Goal: Information Seeking & Learning: Learn about a topic

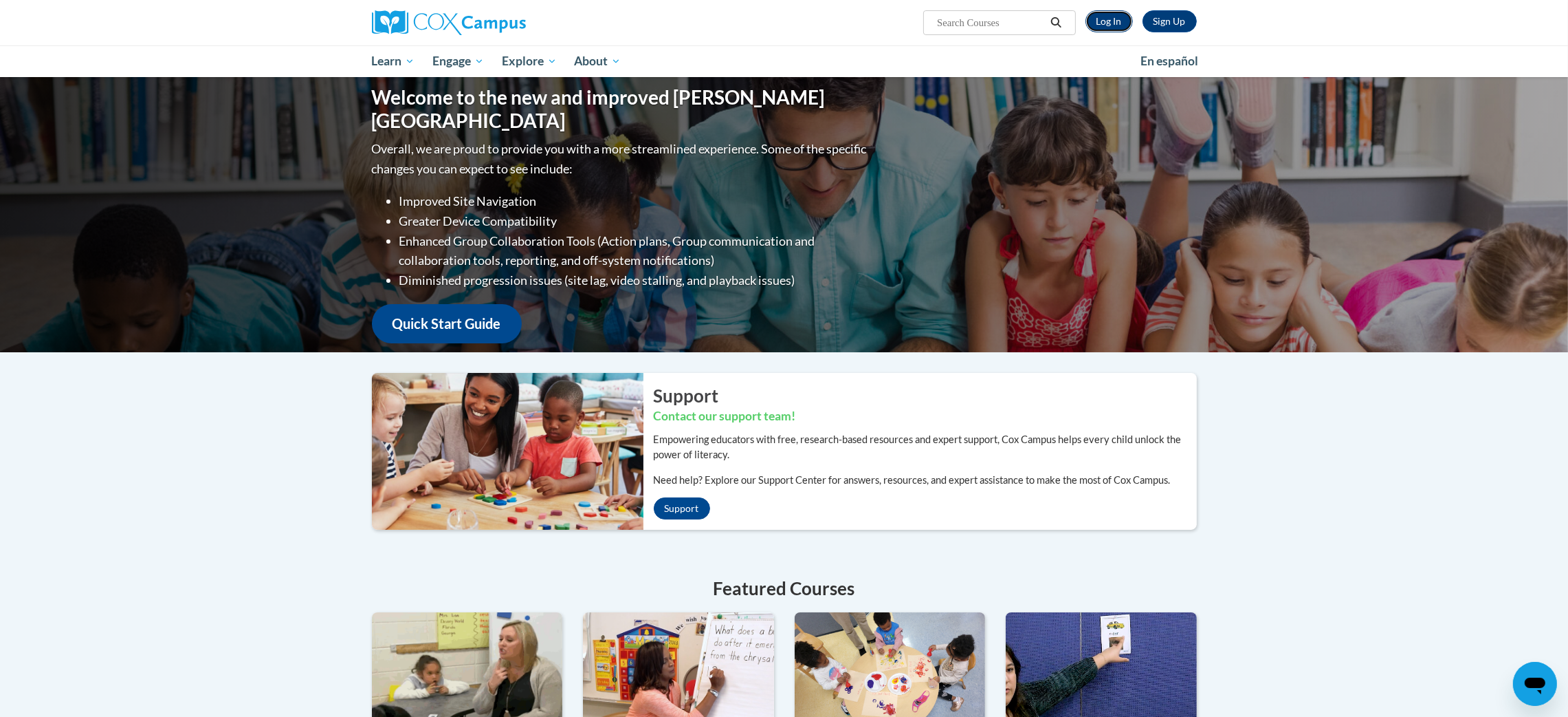
click at [1101, 18] on link "Log In" at bounding box center [1109, 21] width 48 height 22
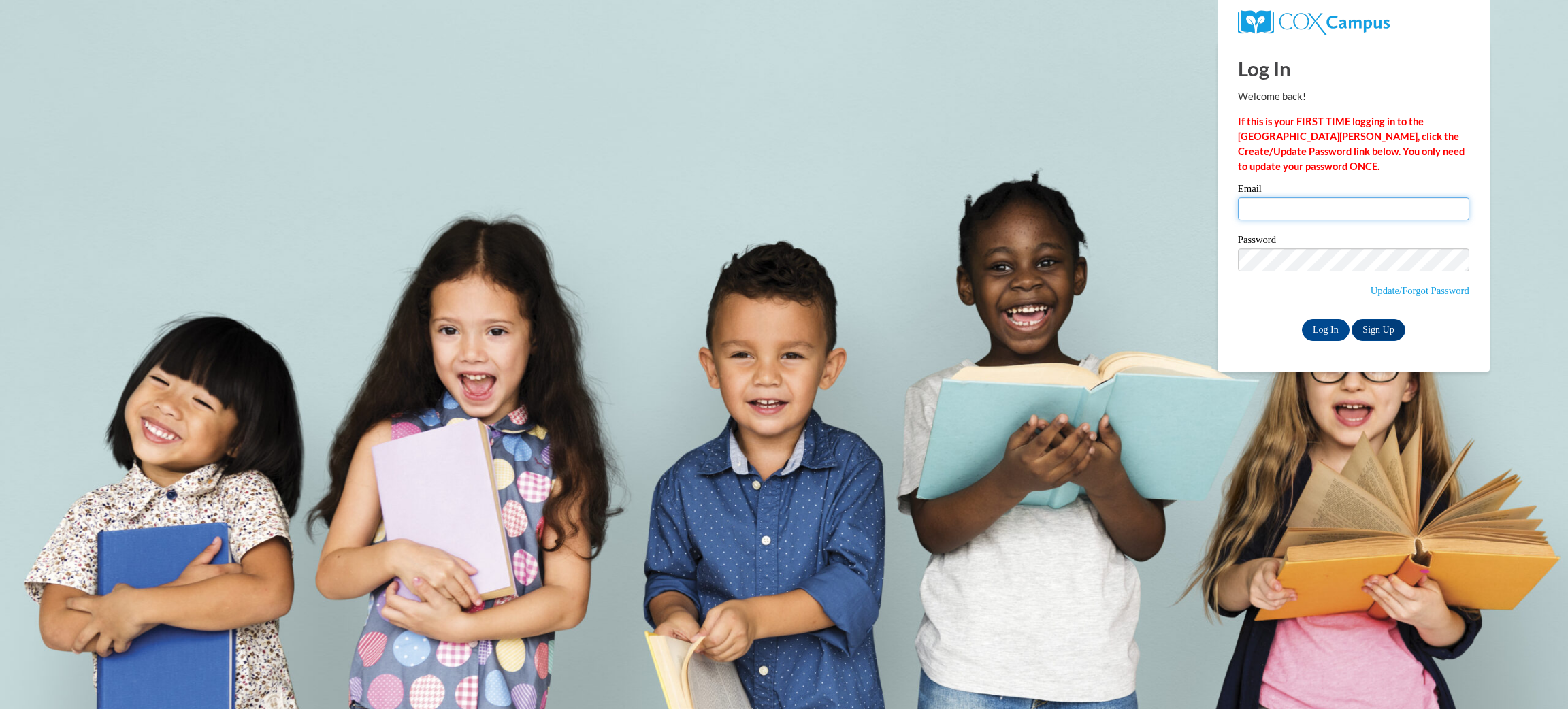
click at [1289, 206] on input "Email" at bounding box center [1353, 209] width 231 height 23
type input "fordra@wauwatosa.k12.wi.us"
click at [1302, 319] on input "Log In" at bounding box center [1325, 329] width 47 height 22
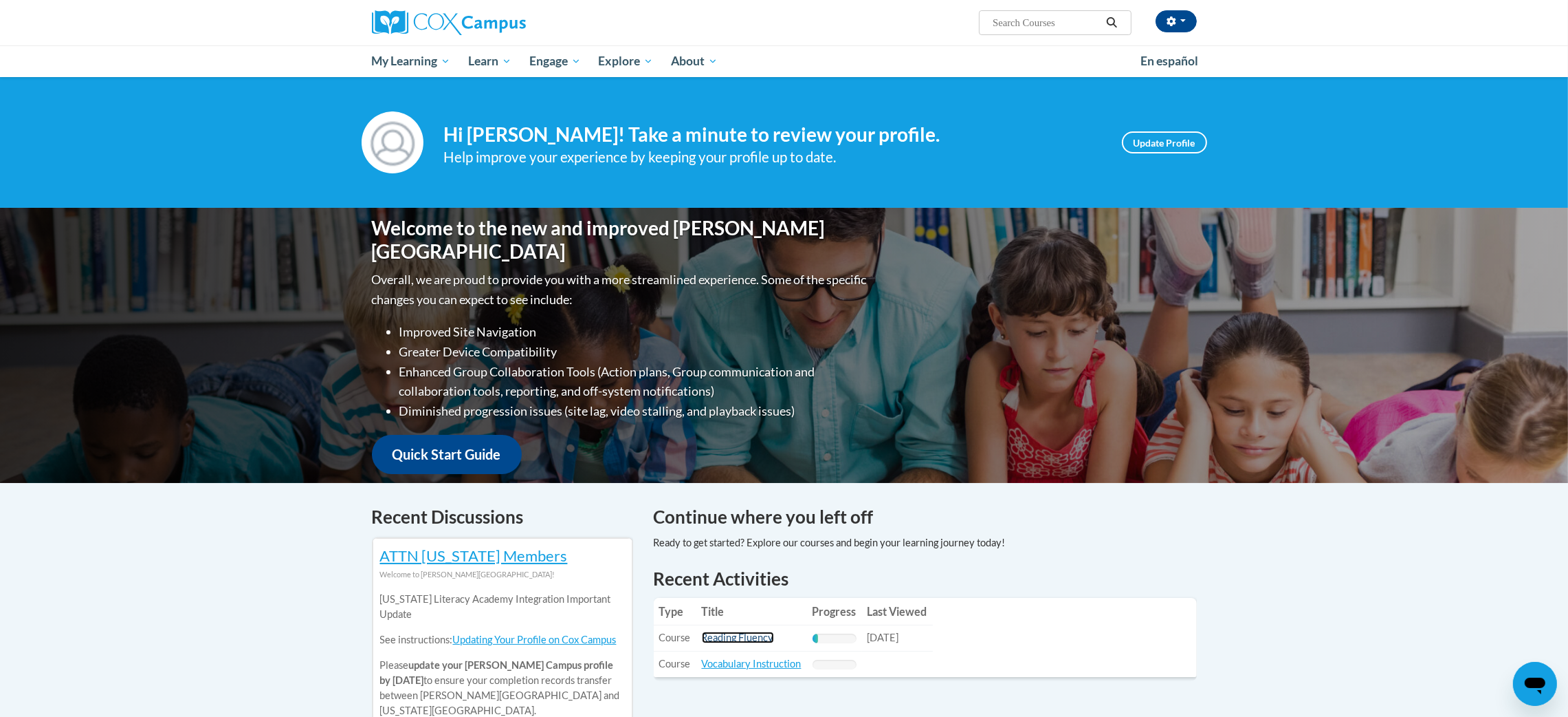
click at [724, 634] on link "Reading Fluency" at bounding box center [738, 637] width 72 height 11
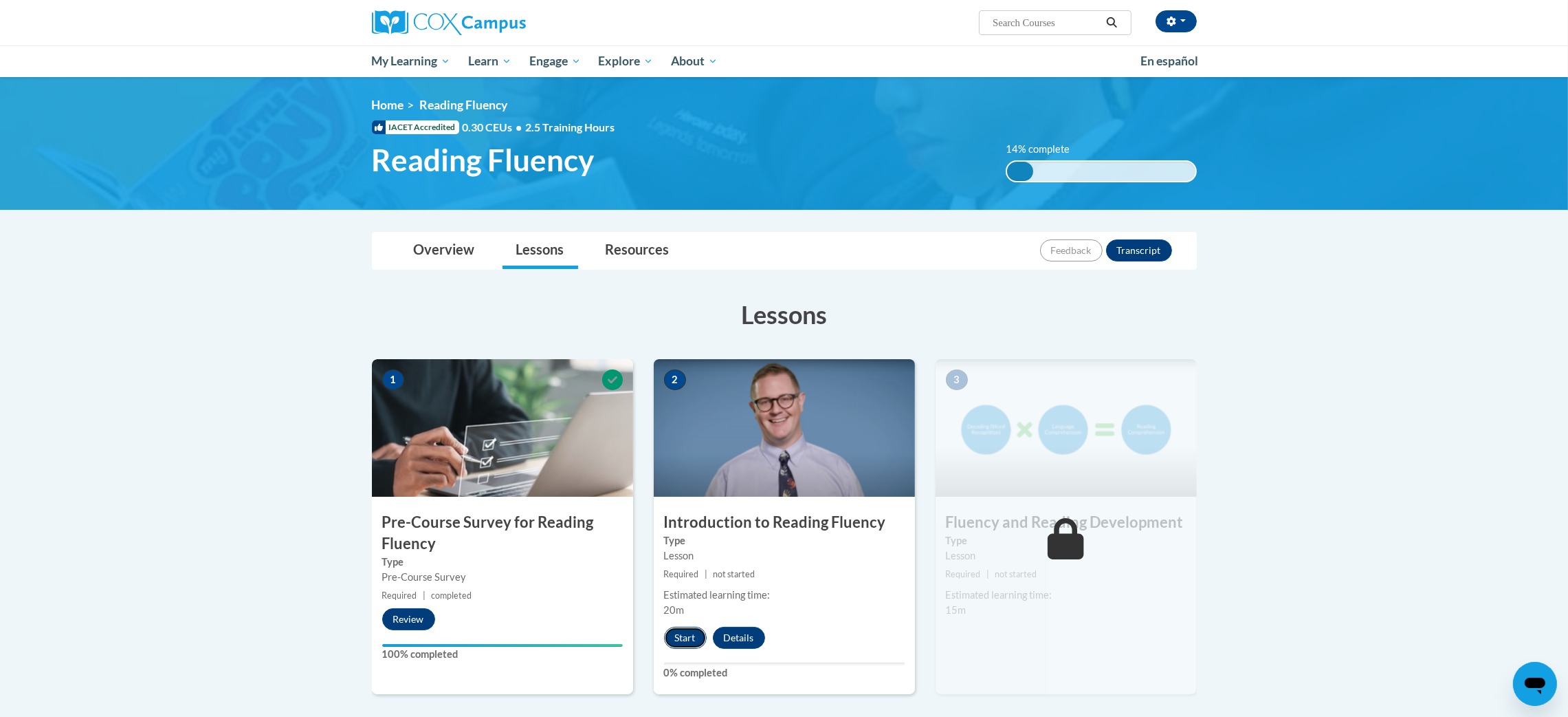
click at [681, 641] on button "Start" at bounding box center [685, 637] width 42 height 22
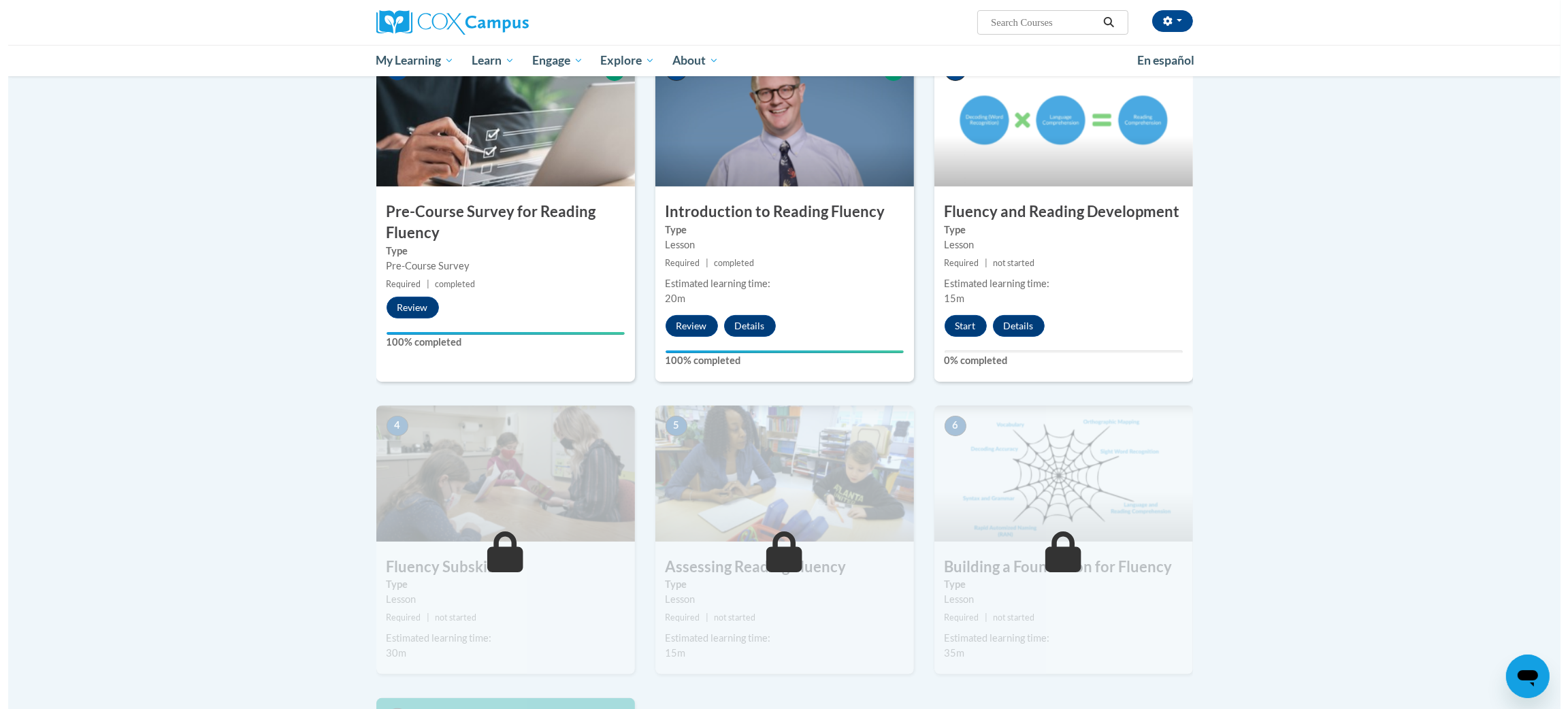
scroll to position [307, 0]
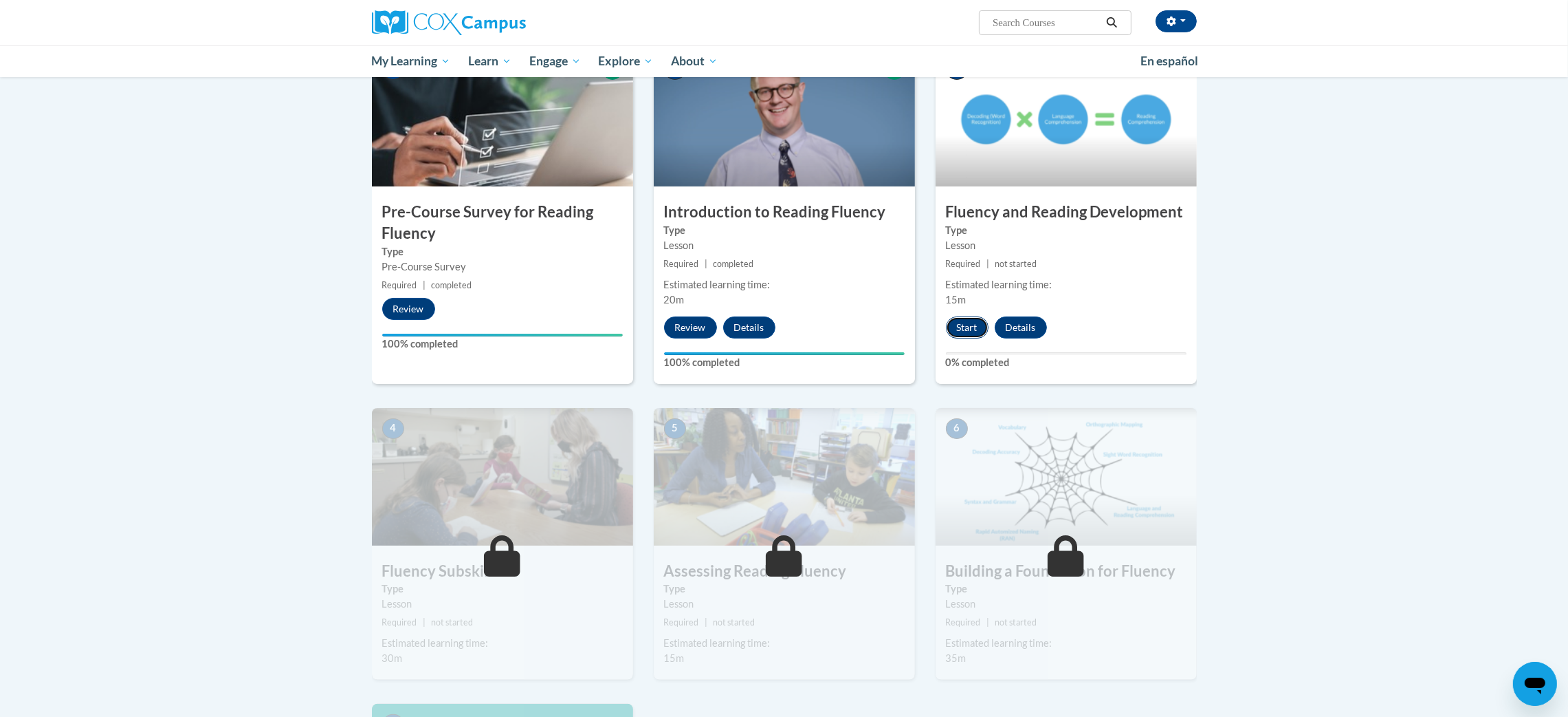
click at [954, 328] on button "Start" at bounding box center [967, 327] width 42 height 22
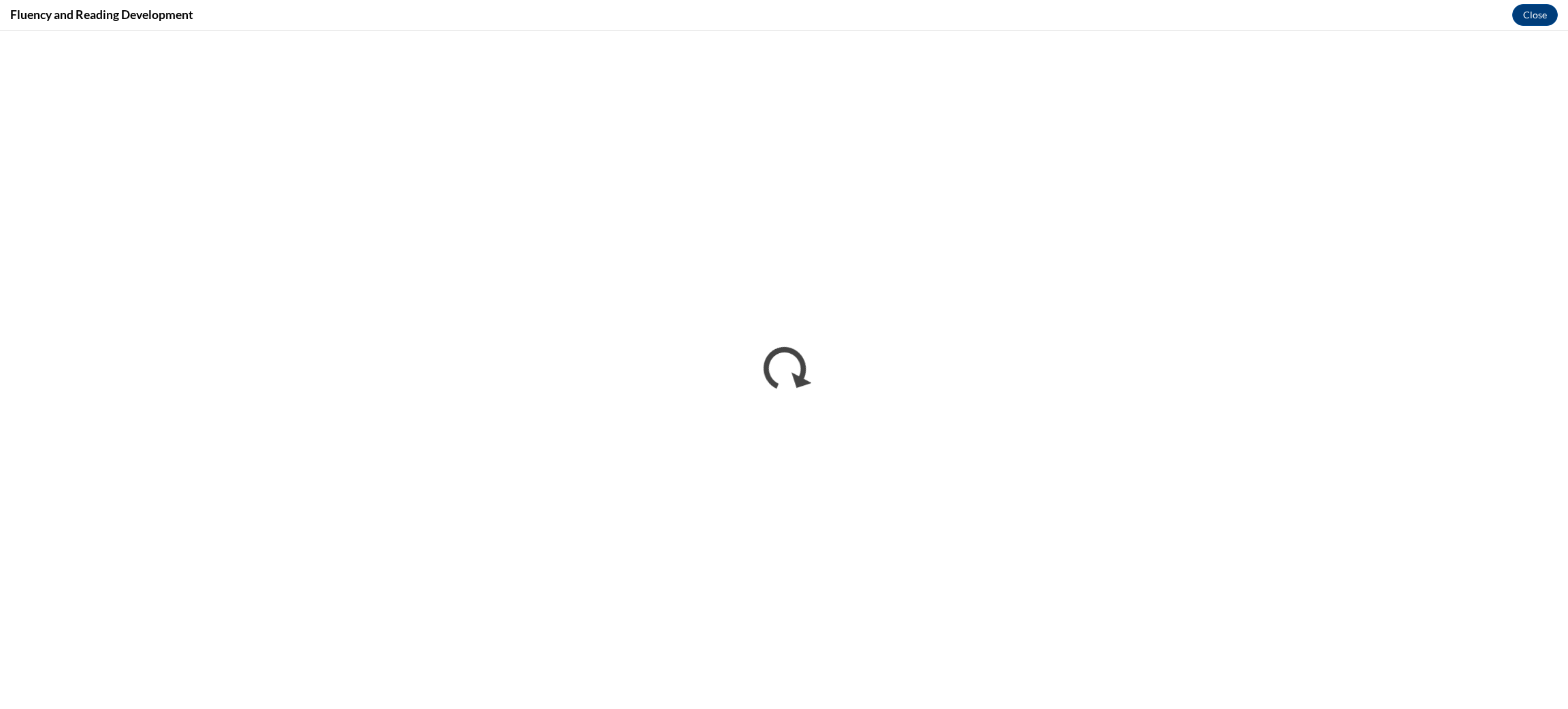
scroll to position [0, 0]
